Goal: Book appointment/travel/reservation

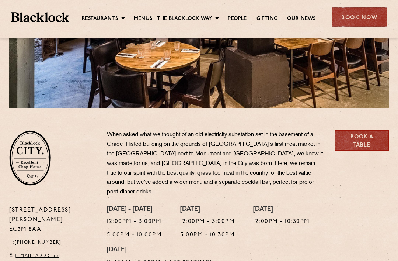
scroll to position [157, 0]
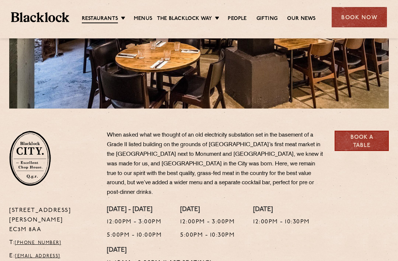
click at [128, 14] on ul "Restaurants Soho City Shoreditch Covent Garden Canary Wharf Manchester Birmingh…" at bounding box center [198, 17] width 259 height 12
click at [0, 0] on link "Soho" at bounding box center [0, 0] width 0 height 0
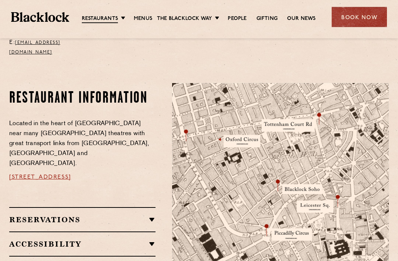
scroll to position [361, 0]
click at [152, 215] on h2 "Reservations" at bounding box center [82, 219] width 146 height 9
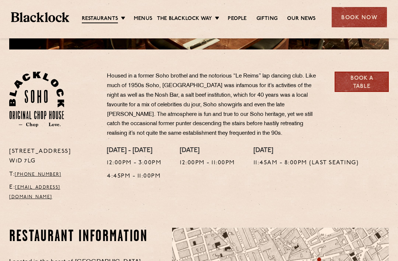
scroll to position [216, 0]
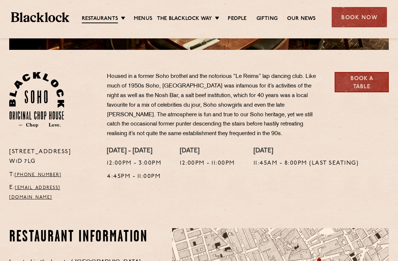
click at [366, 81] on link "Book a Table" at bounding box center [362, 82] width 54 height 20
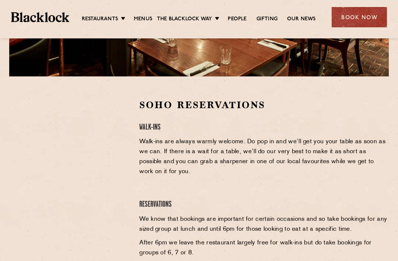
scroll to position [188, 0]
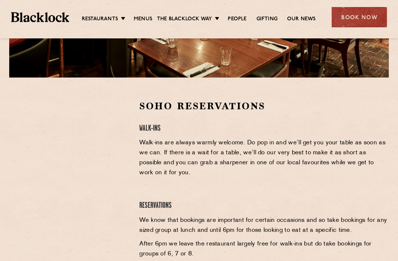
click at [0, 0] on link "[GEOGRAPHIC_DATA]" at bounding box center [0, 0] width 0 height 0
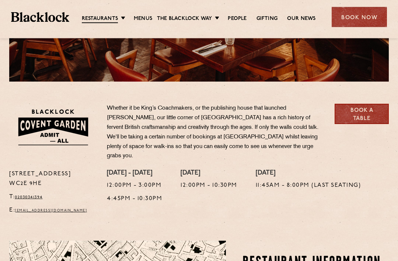
scroll to position [184, 0]
click at [356, 113] on link "Book a Table" at bounding box center [362, 114] width 54 height 20
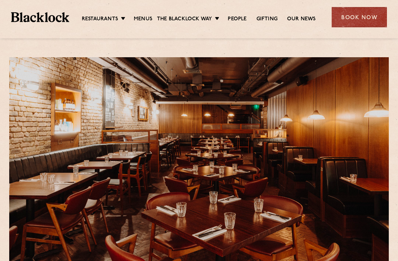
click at [369, 86] on div at bounding box center [199, 161] width 380 height 208
click at [360, 17] on div "Book Now" at bounding box center [359, 17] width 55 height 20
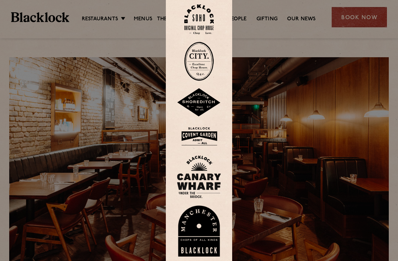
click at [350, 105] on div at bounding box center [199, 130] width 398 height 261
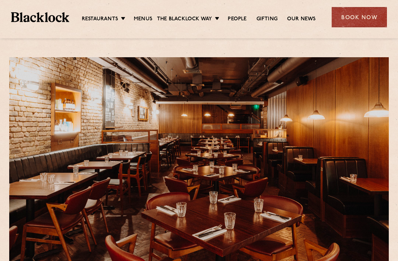
click at [0, 0] on link "Soho" at bounding box center [0, 0] width 0 height 0
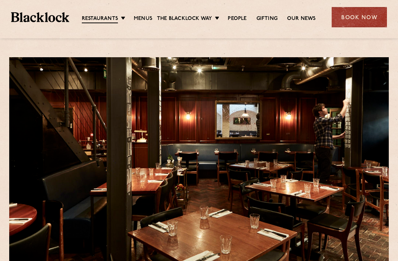
click at [357, 19] on div "Book Now" at bounding box center [359, 17] width 55 height 20
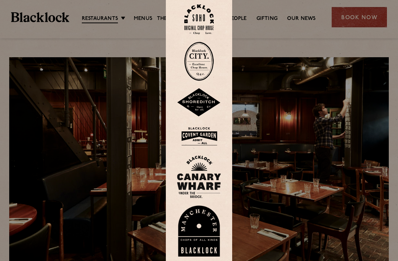
click at [370, 52] on div at bounding box center [199, 130] width 398 height 261
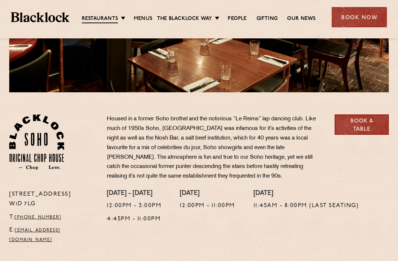
scroll to position [168, 0]
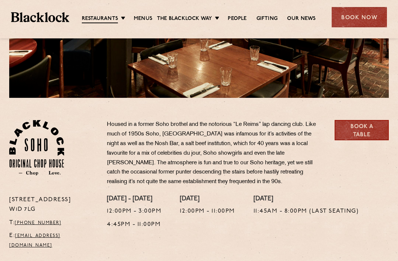
click at [366, 128] on link "Book a Table" at bounding box center [362, 130] width 54 height 20
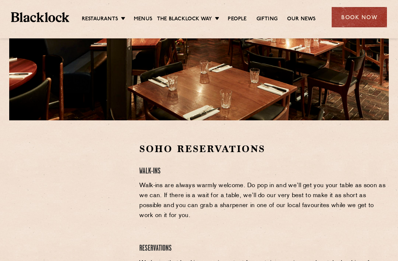
scroll to position [157, 0]
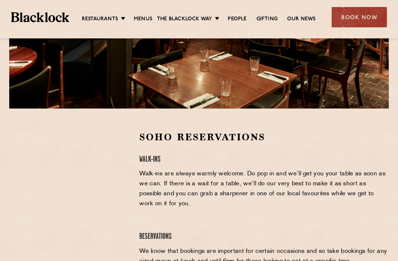
click at [0, 0] on link "Shoreditch" at bounding box center [0, 0] width 0 height 0
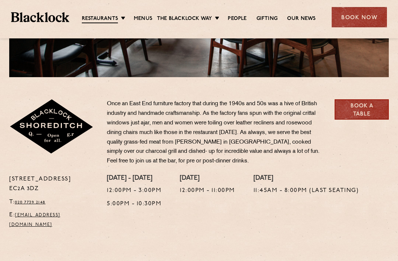
scroll to position [203, 0]
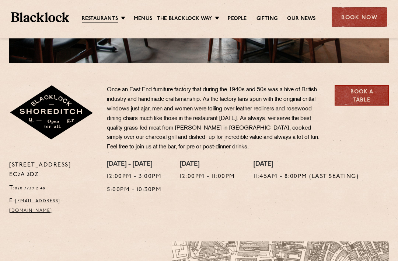
click at [361, 94] on link "Book a Table" at bounding box center [362, 95] width 54 height 20
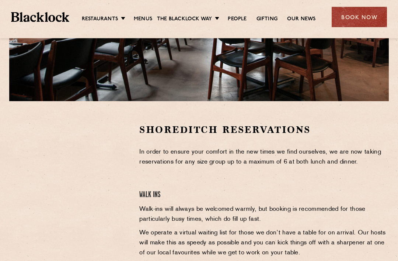
scroll to position [176, 0]
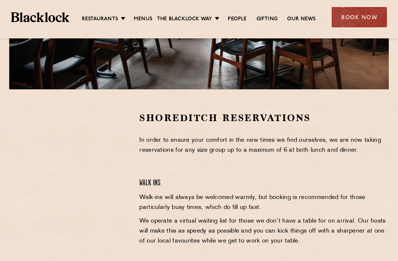
click at [0, 0] on link "City" at bounding box center [0, 0] width 0 height 0
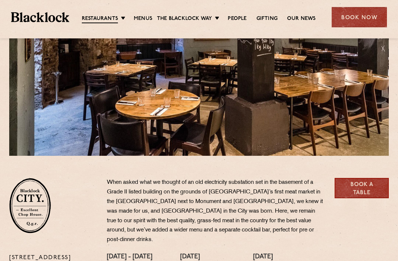
scroll to position [133, 0]
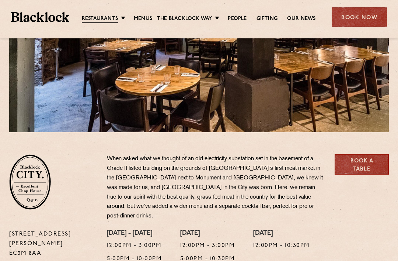
click at [363, 164] on link "Book a Table" at bounding box center [362, 165] width 54 height 20
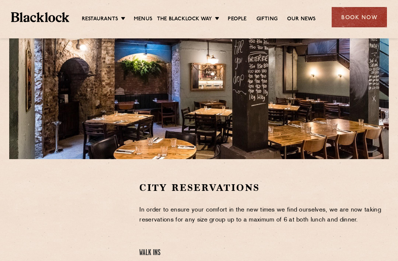
scroll to position [105, 0]
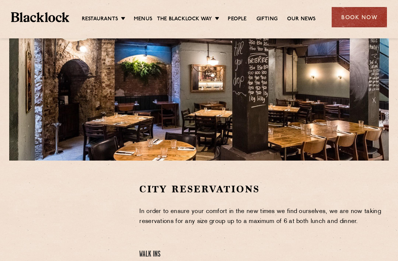
click at [126, 24] on div "Restaurants Soho City Shoreditch Covent Garden Canary Wharf Manchester Birmingh…" at bounding box center [199, 16] width 398 height 33
click at [0, 0] on link "[GEOGRAPHIC_DATA]" at bounding box center [0, 0] width 0 height 0
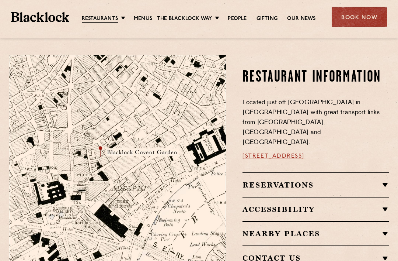
scroll to position [370, 0]
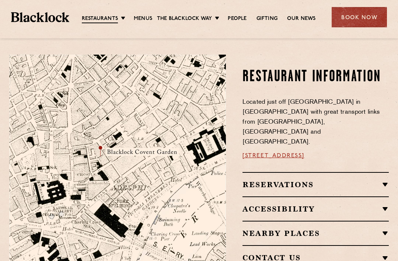
click at [386, 180] on h2 "Reservations" at bounding box center [316, 184] width 146 height 9
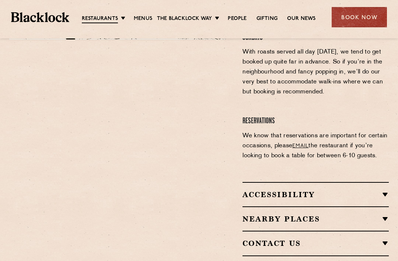
scroll to position [615, 0]
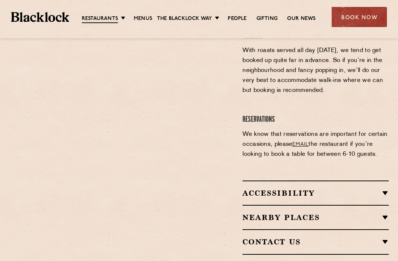
click at [385, 189] on h2 "Accessibility" at bounding box center [316, 193] width 146 height 9
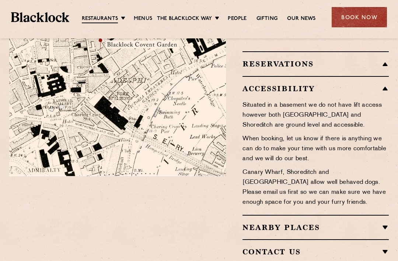
scroll to position [464, 0]
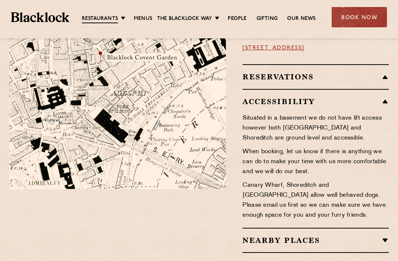
click at [386, 236] on h2 "Nearby Places" at bounding box center [316, 240] width 146 height 9
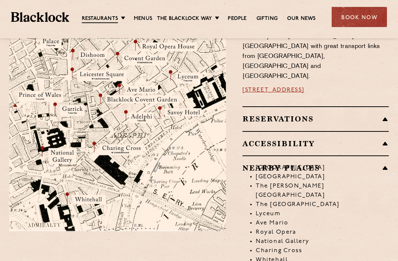
scroll to position [422, 0]
click at [384, 163] on li "[GEOGRAPHIC_DATA]" at bounding box center [322, 167] width 133 height 9
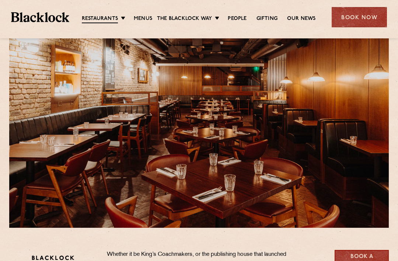
scroll to position [0, 0]
